Goal: Information Seeking & Learning: Find specific fact

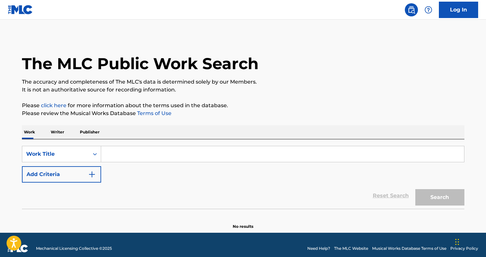
click at [66, 125] on p "Writer" at bounding box center [57, 132] width 17 height 14
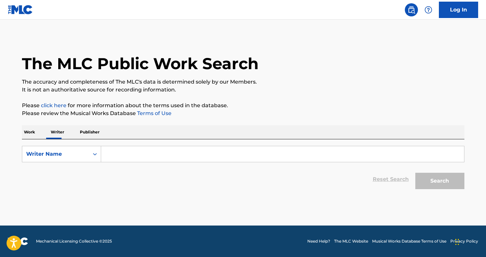
click at [144, 146] on input "Search Form" at bounding box center [282, 154] width 363 height 16
type input "gonin"
click at [436, 166] on div "Search" at bounding box center [438, 179] width 52 height 26
click at [423, 172] on button "Search" at bounding box center [439, 180] width 49 height 16
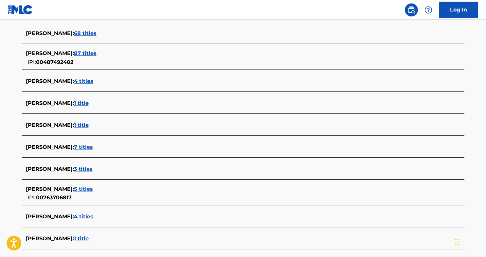
scroll to position [184, 0]
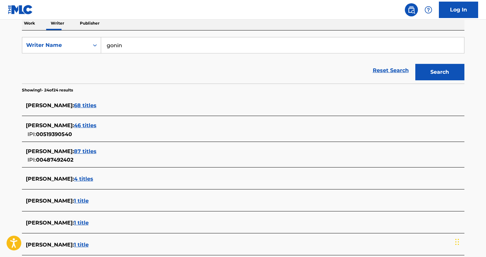
scroll to position [117, 0]
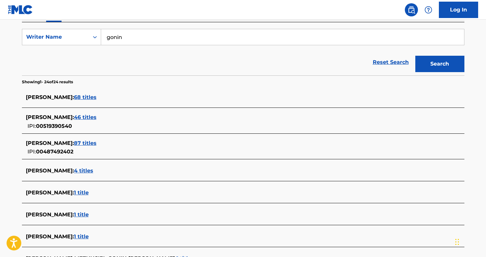
click at [176, 255] on span "1 title" at bounding box center [183, 258] width 15 height 6
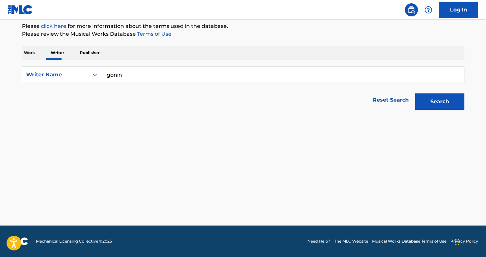
scroll to position [51, 0]
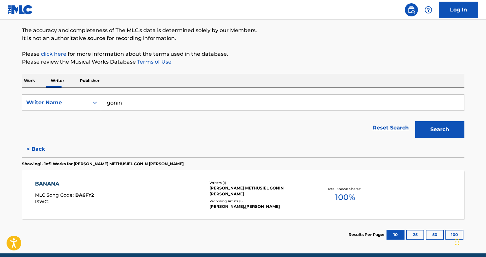
click at [123, 180] on div "BANANA MLC Song Code : BA6FY2 ISWC :" at bounding box center [119, 194] width 168 height 29
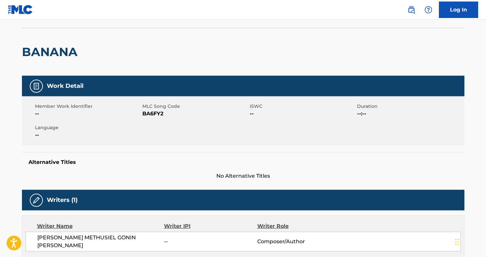
scroll to position [40, 0]
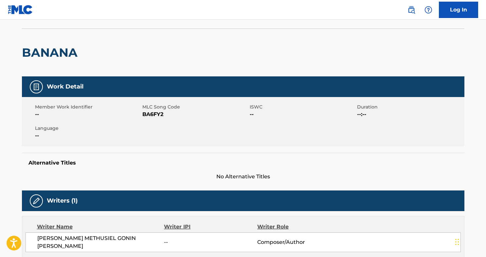
drag, startPoint x: 413, startPoint y: 112, endPoint x: 417, endPoint y: 108, distance: 5.4
click at [413, 112] on main "< Back to public search results Copy work link BANANA Work Detail Member Work I…" at bounding box center [243, 230] width 486 height 503
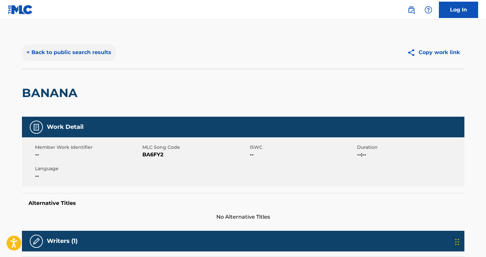
click at [110, 44] on button "< Back to public search results" at bounding box center [69, 52] width 94 height 16
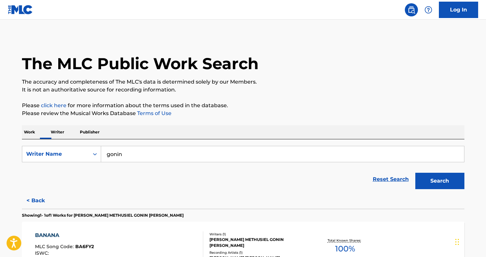
click at [173, 146] on input "gonin" at bounding box center [282, 154] width 363 height 16
type input "discos [PERSON_NAME]"
click at [184, 146] on input "discos [PERSON_NAME]" at bounding box center [282, 154] width 363 height 16
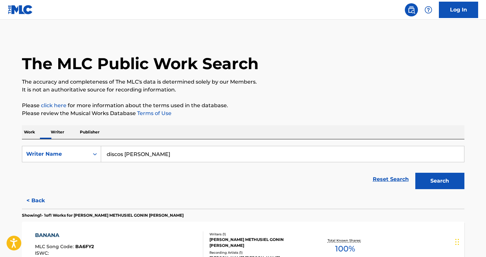
click at [184, 146] on input "discos [PERSON_NAME]" at bounding box center [282, 154] width 363 height 16
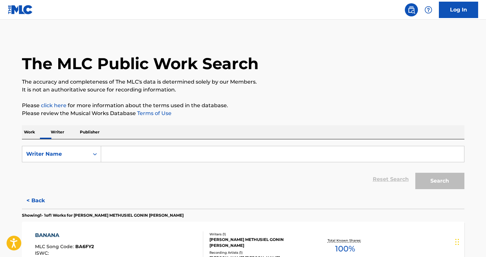
click at [101, 125] on p "Publisher" at bounding box center [90, 132] width 24 height 14
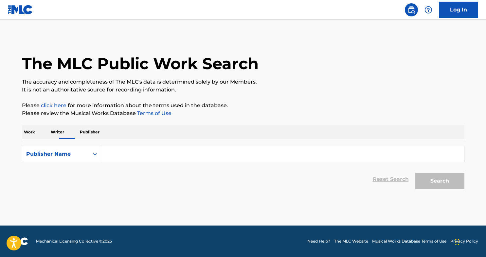
click at [169, 146] on input "Search Form" at bounding box center [282, 154] width 363 height 16
paste input "discos [PERSON_NAME]"
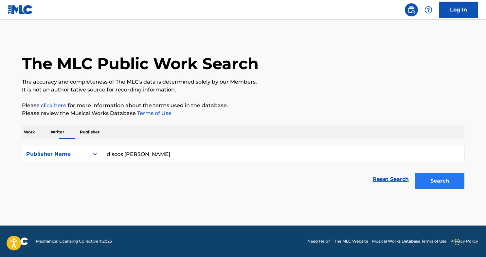
type input "discos [PERSON_NAME]"
click at [415, 172] on button "Search" at bounding box center [439, 180] width 49 height 16
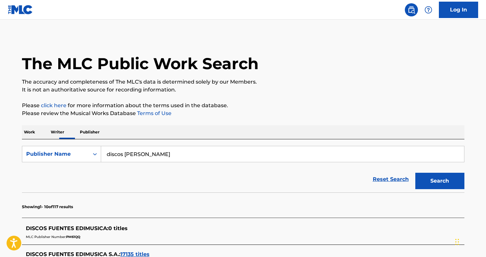
click at [150, 251] on span "17135 titles" at bounding box center [134, 254] width 29 height 6
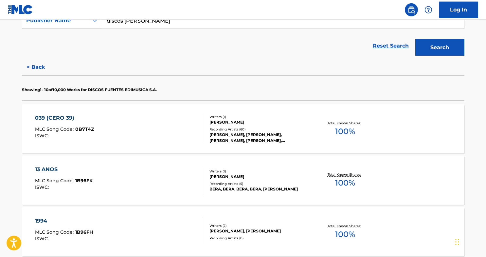
scroll to position [469, 0]
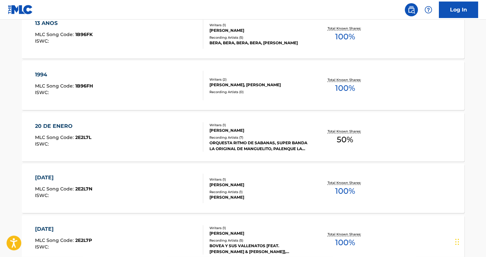
scroll to position [0, 0]
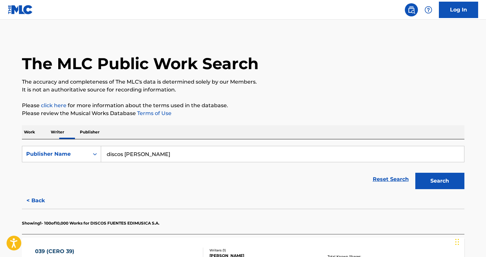
click at [37, 125] on p "Work" at bounding box center [29, 132] width 15 height 14
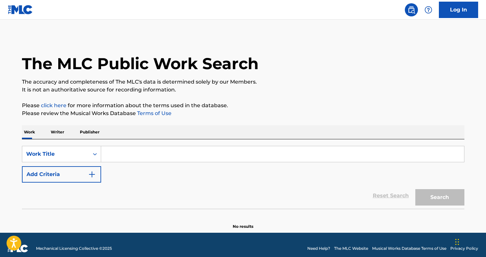
click at [170, 146] on input "Search Form" at bounding box center [282, 154] width 363 height 16
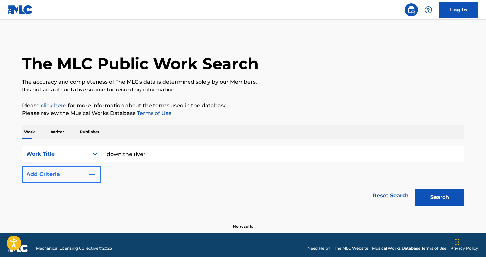
type input "down the river"
click at [96, 170] on img "Search Form" at bounding box center [92, 174] width 8 height 8
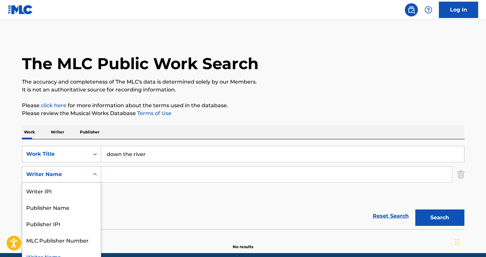
click at [98, 171] on icon "Search Form" at bounding box center [95, 174] width 7 height 7
click at [101, 199] on div "Publisher Name" at bounding box center [61, 207] width 79 height 16
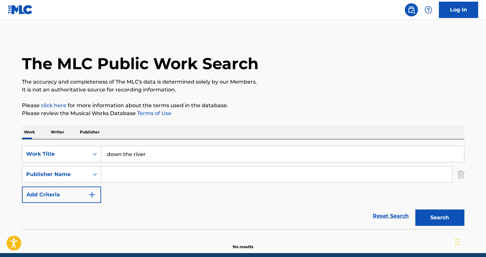
click at [181, 166] on input "Search Form" at bounding box center [276, 174] width 351 height 16
type input "discos"
click at [415, 209] on button "Search" at bounding box center [439, 217] width 49 height 16
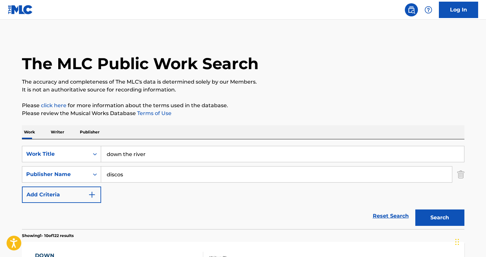
drag, startPoint x: 175, startPoint y: 104, endPoint x: 128, endPoint y: 105, distance: 47.1
click at [128, 146] on input "down the river" at bounding box center [282, 154] width 363 height 16
click at [415, 209] on button "Search" at bounding box center [439, 217] width 49 height 16
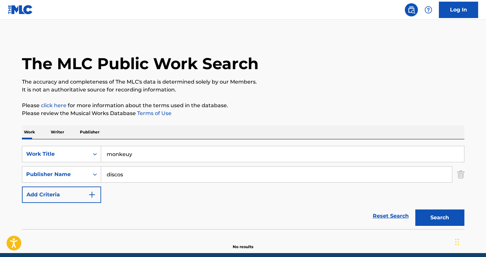
click at [185, 146] on input "monkeuy" at bounding box center [282, 154] width 363 height 16
type input "monkey"
click at [415, 209] on button "Search" at bounding box center [439, 217] width 49 height 16
click at [189, 146] on input "monkey" at bounding box center [282, 154] width 363 height 16
click at [186, 146] on input "monkey" at bounding box center [282, 154] width 363 height 16
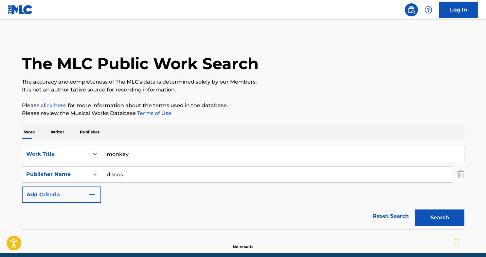
click at [186, 146] on input "monkey" at bounding box center [282, 154] width 363 height 16
click at [191, 166] on input "discos" at bounding box center [276, 174] width 351 height 16
click at [101, 125] on p "Publisher" at bounding box center [90, 132] width 24 height 14
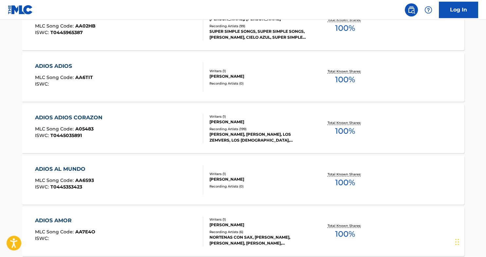
scroll to position [5092, 0]
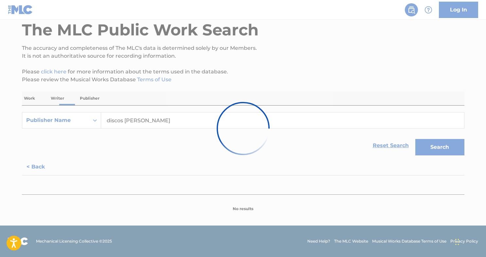
scroll to position [0, 0]
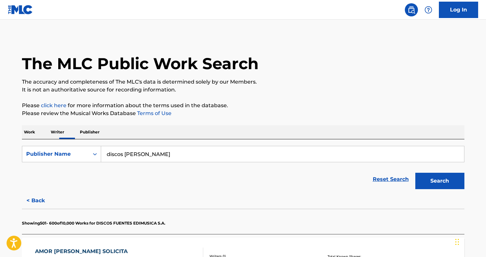
drag, startPoint x: 119, startPoint y: 88, endPoint x: 122, endPoint y: 89, distance: 3.4
click at [66, 125] on p "Writer" at bounding box center [57, 132] width 17 height 14
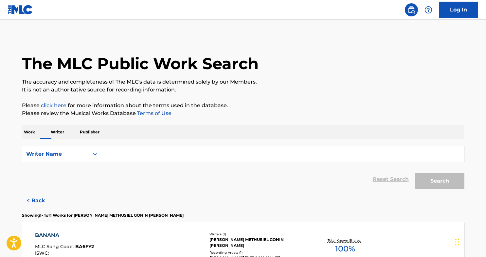
click at [173, 146] on input "Search Form" at bounding box center [282, 154] width 363 height 16
type input "gonin"
click at [415, 172] on button "Search" at bounding box center [439, 180] width 49 height 16
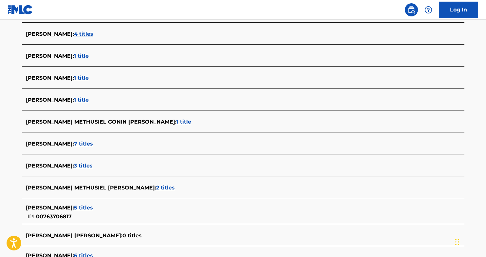
scroll to position [311, 0]
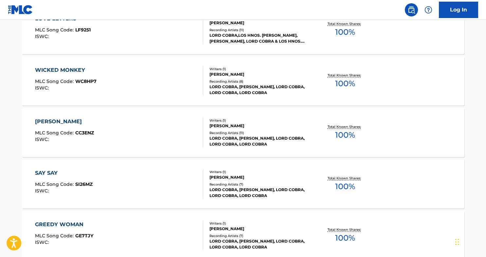
scroll to position [398, 0]
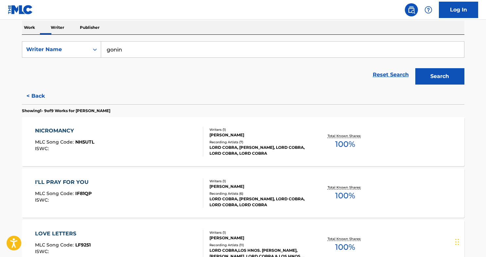
scroll to position [0, 0]
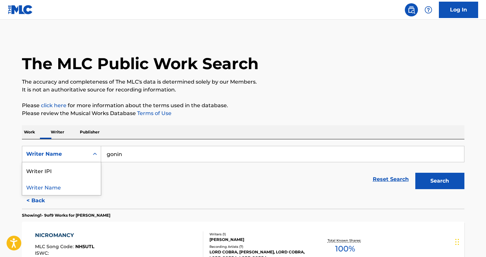
click at [98, 151] on icon "Search Form" at bounding box center [95, 154] width 7 height 7
click at [233, 109] on p "Please review the Musical Works Database Terms of Use" at bounding box center [243, 113] width 442 height 8
click at [94, 250] on div "ISWC :" at bounding box center [64, 252] width 59 height 5
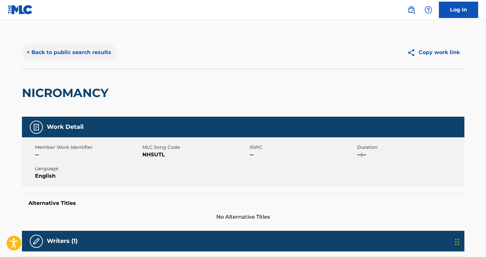
click at [116, 44] on button "< Back to public search results" at bounding box center [69, 52] width 94 height 16
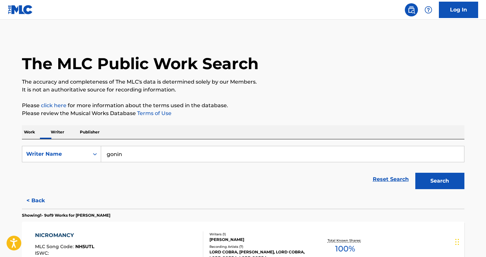
click at [162, 146] on input "gonin" at bounding box center [282, 154] width 363 height 16
click at [415, 172] on button "Search" at bounding box center [439, 180] width 49 height 16
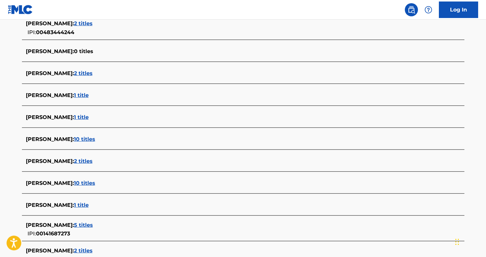
scroll to position [987, 0]
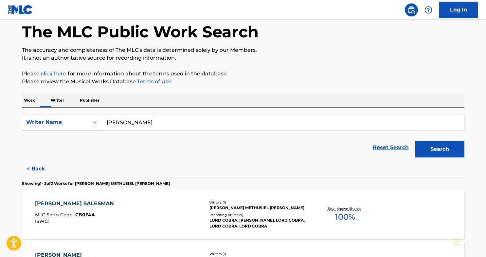
scroll to position [0, 0]
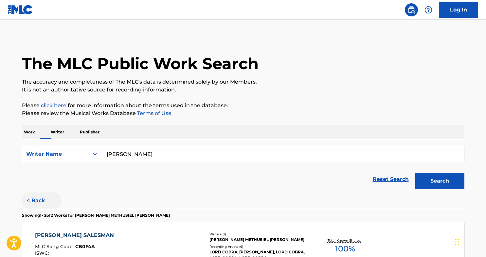
click at [61, 192] on button "< Back" at bounding box center [41, 200] width 39 height 16
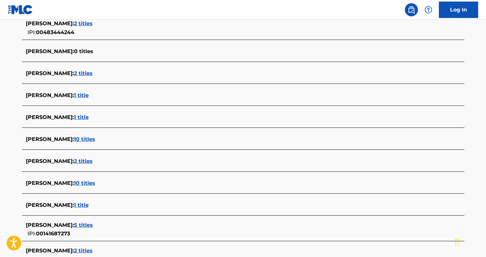
scroll to position [983, 0]
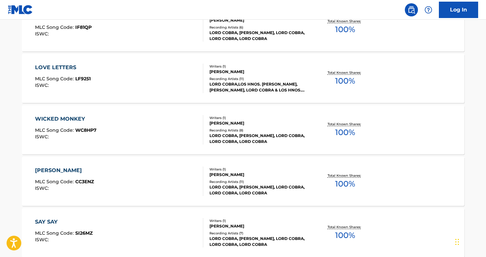
scroll to position [117, 0]
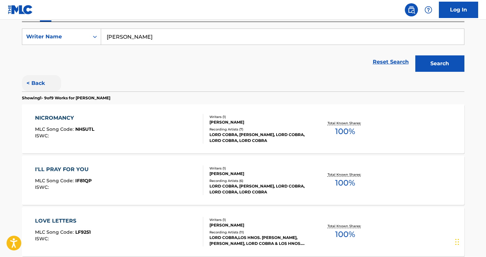
click at [61, 75] on button "< Back" at bounding box center [41, 83] width 39 height 16
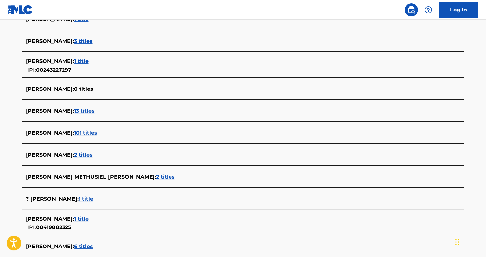
scroll to position [1506, 0]
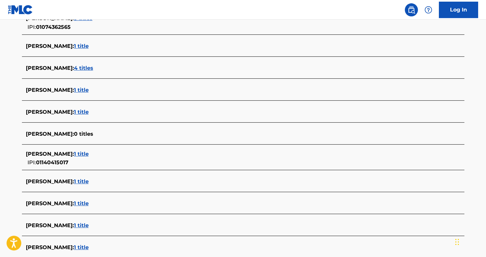
scroll to position [1552, 0]
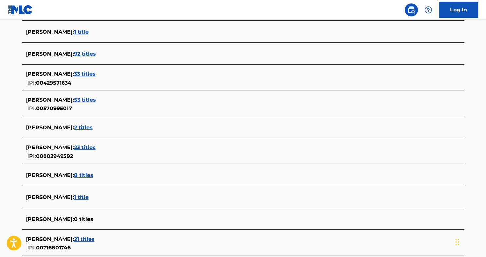
scroll to position [1497, 0]
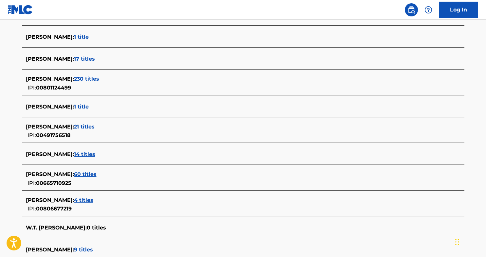
scroll to position [1537, 0]
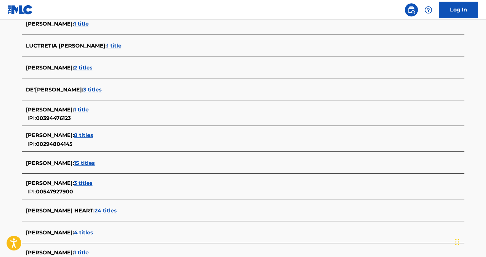
scroll to position [1534, 0]
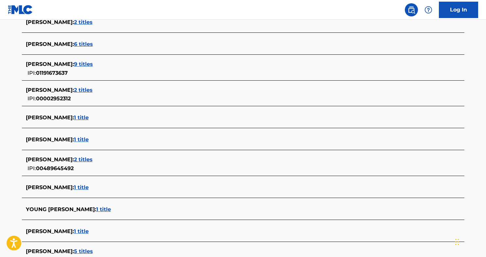
scroll to position [1587, 0]
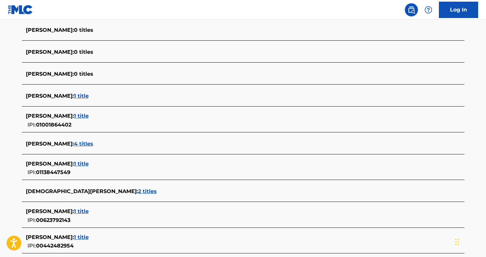
scroll to position [1629, 0]
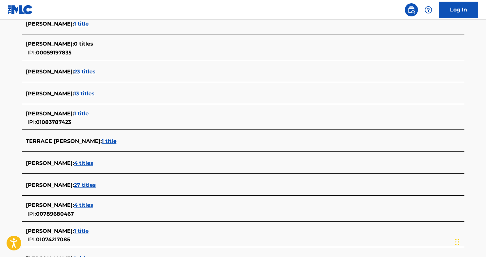
scroll to position [1563, 0]
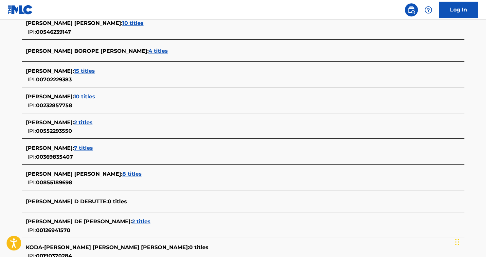
scroll to position [388, 0]
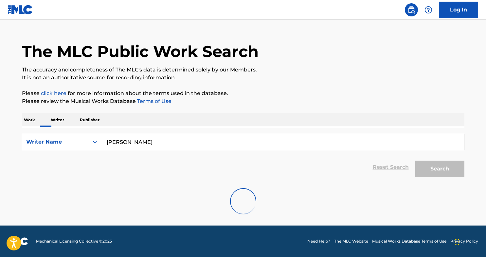
scroll to position [0, 0]
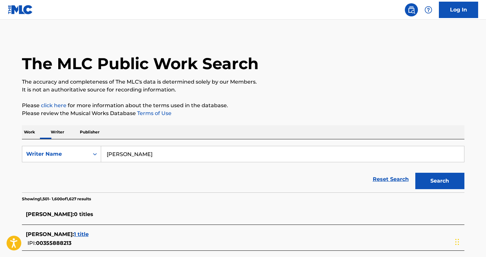
click at [153, 146] on input "[PERSON_NAME]" at bounding box center [282, 154] width 363 height 16
click at [415, 172] on button "Search" at bounding box center [439, 180] width 49 height 16
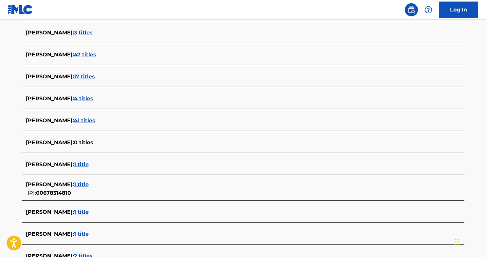
scroll to position [1263, 0]
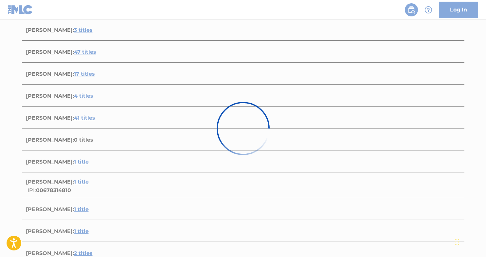
scroll to position [0, 0]
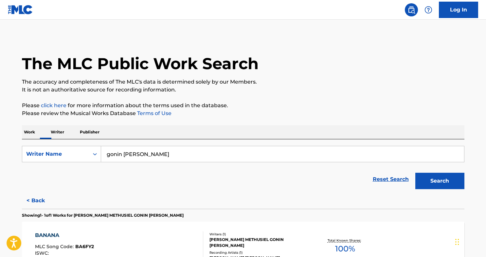
click at [159, 146] on input "gonin [PERSON_NAME]" at bounding box center [282, 154] width 363 height 16
click at [415, 172] on button "Search" at bounding box center [439, 180] width 49 height 16
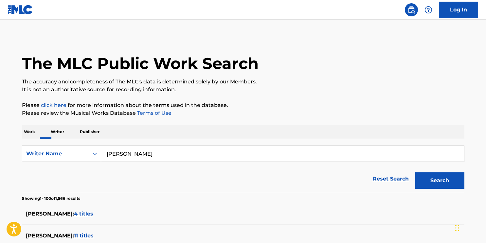
click at [176, 146] on input "[PERSON_NAME]" at bounding box center [282, 154] width 363 height 16
type input "[PERSON_NAME]"
click at [415, 172] on button "Search" at bounding box center [439, 180] width 49 height 16
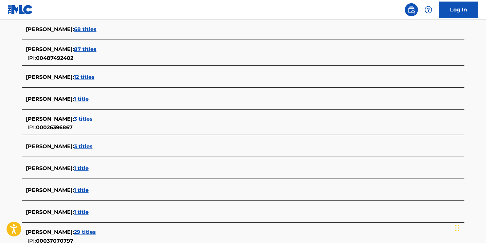
scroll to position [238, 0]
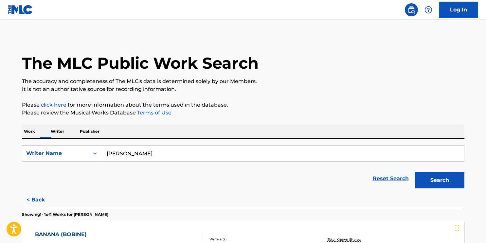
click at [122, 221] on div "BANANA (BOBINE) MLC Song Code : B03429 ISWC : Writers ( 2 ) [PERSON_NAME], [PER…" at bounding box center [243, 245] width 442 height 49
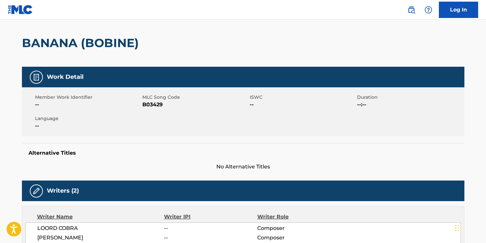
scroll to position [94, 0]
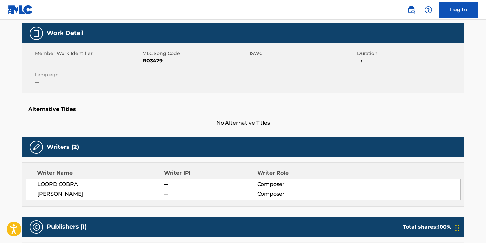
drag, startPoint x: 110, startPoint y: 189, endPoint x: 139, endPoint y: 193, distance: 29.3
copy span "EDIMUSICA-[GEOGRAPHIC_DATA]"
click at [46, 171] on main "< Back to public search results Copy work link BANANA (BOBINE) Work Detail Memb…" at bounding box center [243, 163] width 486 height 475
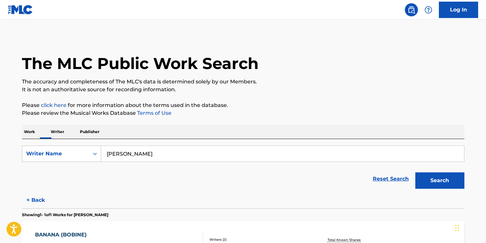
scroll to position [0, 0]
click at [61, 192] on button "< Back" at bounding box center [41, 200] width 39 height 16
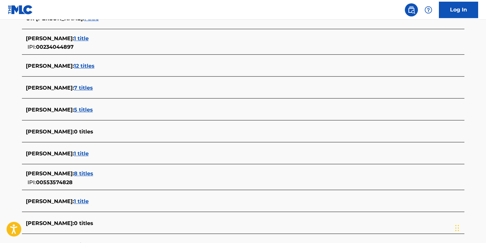
scroll to position [1545, 0]
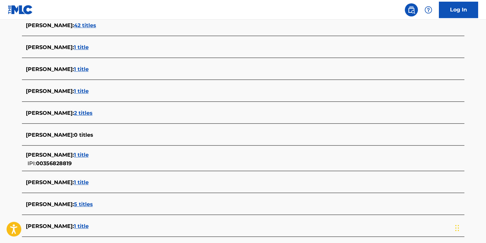
scroll to position [1569, 0]
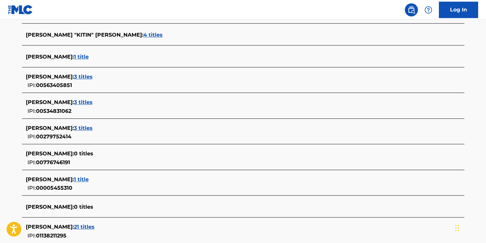
scroll to position [1603, 0]
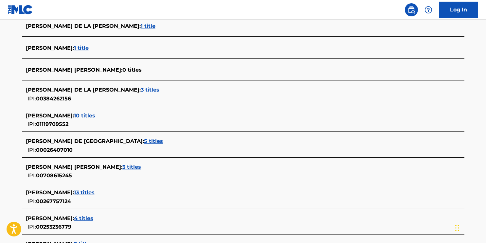
scroll to position [0, 0]
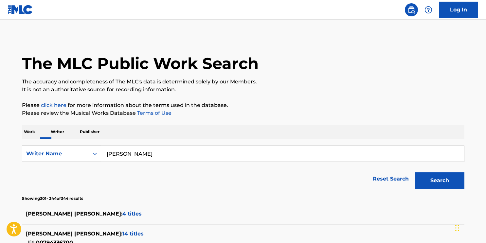
drag, startPoint x: 192, startPoint y: 101, endPoint x: 113, endPoint y: 107, distance: 79.1
click at [113, 146] on input "[PERSON_NAME]" at bounding box center [282, 154] width 363 height 16
paste input "Methusiel"
type input "Methusiel"
click at [415, 172] on button "Search" at bounding box center [439, 180] width 49 height 16
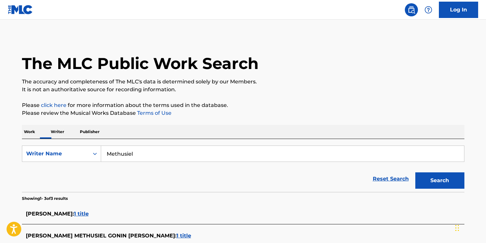
click at [89, 211] on span "1 title" at bounding box center [81, 214] width 15 height 6
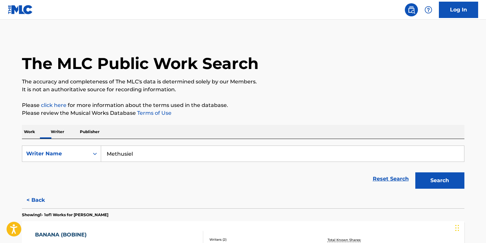
drag, startPoint x: 277, startPoint y: 201, endPoint x: 284, endPoint y: 190, distance: 12.6
click at [284, 221] on div "BANANA (BOBINE) MLC Song Code : B03429 ISWC : Writers ( 2 ) [PERSON_NAME], [PER…" at bounding box center [243, 245] width 442 height 49
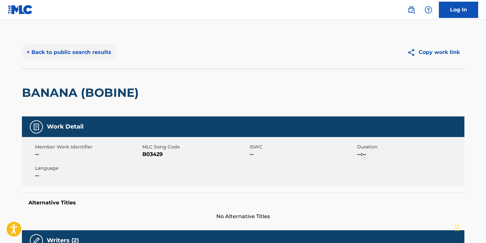
click at [107, 44] on button "< Back to public search results" at bounding box center [69, 52] width 94 height 16
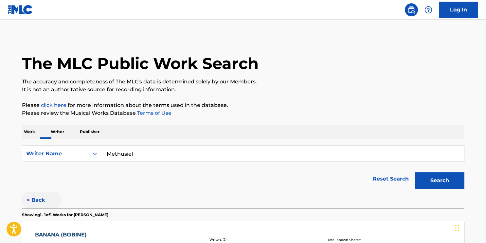
click at [61, 192] on button "< Back" at bounding box center [41, 200] width 39 height 16
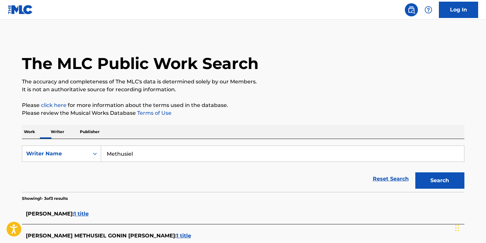
click at [124, 233] on span "[PERSON_NAME] METHUSIEL GONIN [PERSON_NAME] :" at bounding box center [101, 236] width 151 height 6
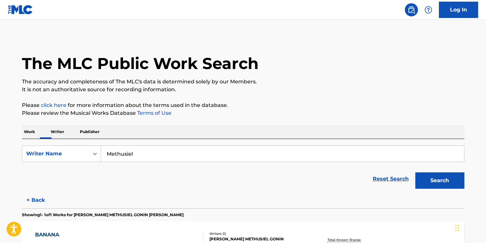
click at [174, 221] on div "BANANA MLC Song Code : BA6FY2 ISWC : Writers ( 1 ) [PERSON_NAME] [PERSON_NAME] …" at bounding box center [243, 245] width 442 height 49
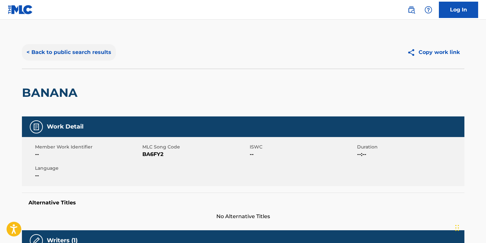
click at [116, 44] on button "< Back to public search results" at bounding box center [69, 52] width 94 height 16
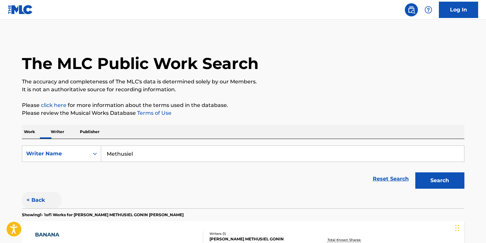
click at [61, 192] on button "< Back" at bounding box center [41, 200] width 39 height 16
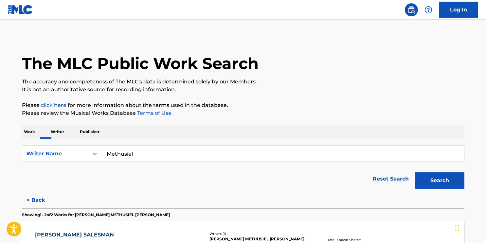
click at [168, 146] on input "Methusiel" at bounding box center [282, 154] width 363 height 16
click at [66, 125] on p "Writer" at bounding box center [57, 132] width 17 height 14
click at [61, 192] on button "< Back" at bounding box center [41, 200] width 39 height 16
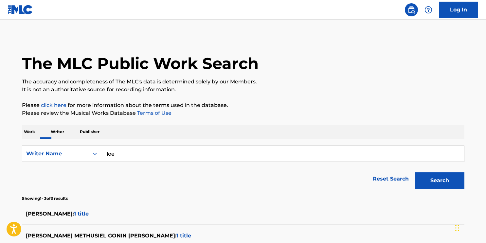
click at [170, 146] on input "loe" at bounding box center [282, 154] width 363 height 16
type input "lord cobra"
click at [415, 172] on button "Search" at bounding box center [439, 180] width 49 height 16
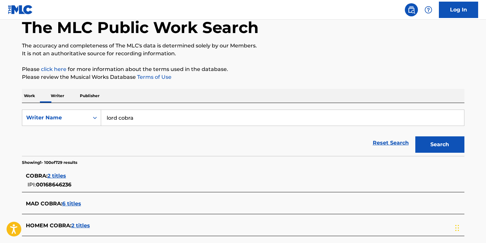
scroll to position [77, 0]
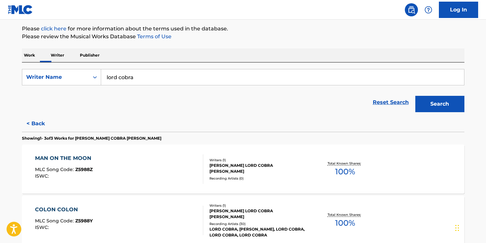
click at [350, 145] on div "MAN ON THE MOON MLC Song Code : Z5988Z ISWC : Writers ( 1 ) [PERSON_NAME] [PERS…" at bounding box center [243, 169] width 442 height 49
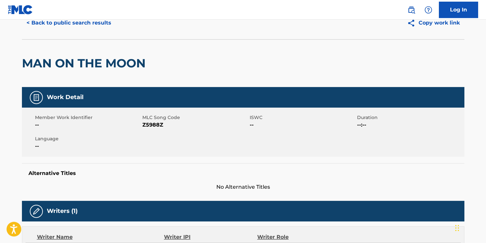
scroll to position [74, 0]
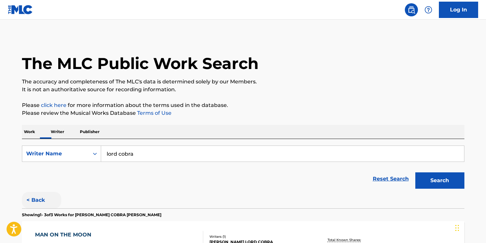
click at [61, 192] on button "< Back" at bounding box center [41, 200] width 39 height 16
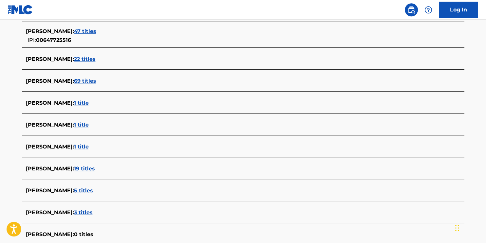
scroll to position [387, 0]
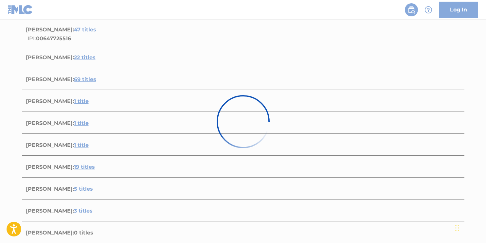
scroll to position [0, 0]
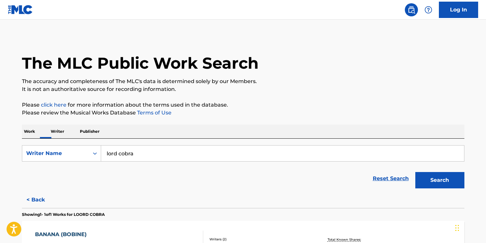
click at [254, 237] on div "Writers ( 2 )" at bounding box center [258, 239] width 99 height 5
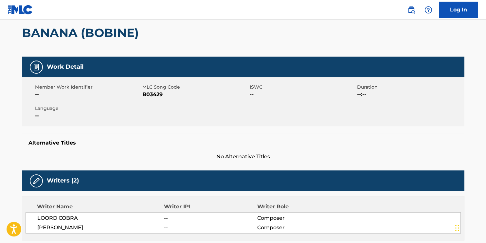
scroll to position [68, 0]
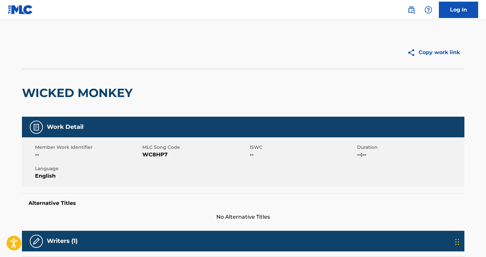
click at [26, 9] on img at bounding box center [20, 9] width 25 height 9
